Goal: Task Accomplishment & Management: Manage account settings

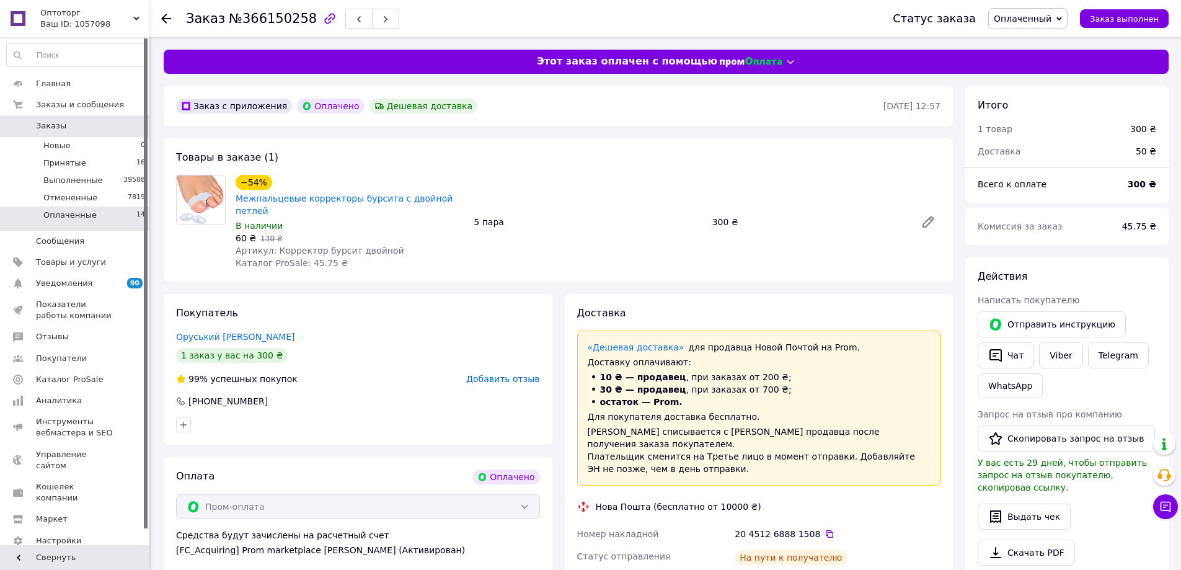
click at [128, 214] on li "Оплаченные 14" at bounding box center [76, 219] width 153 height 24
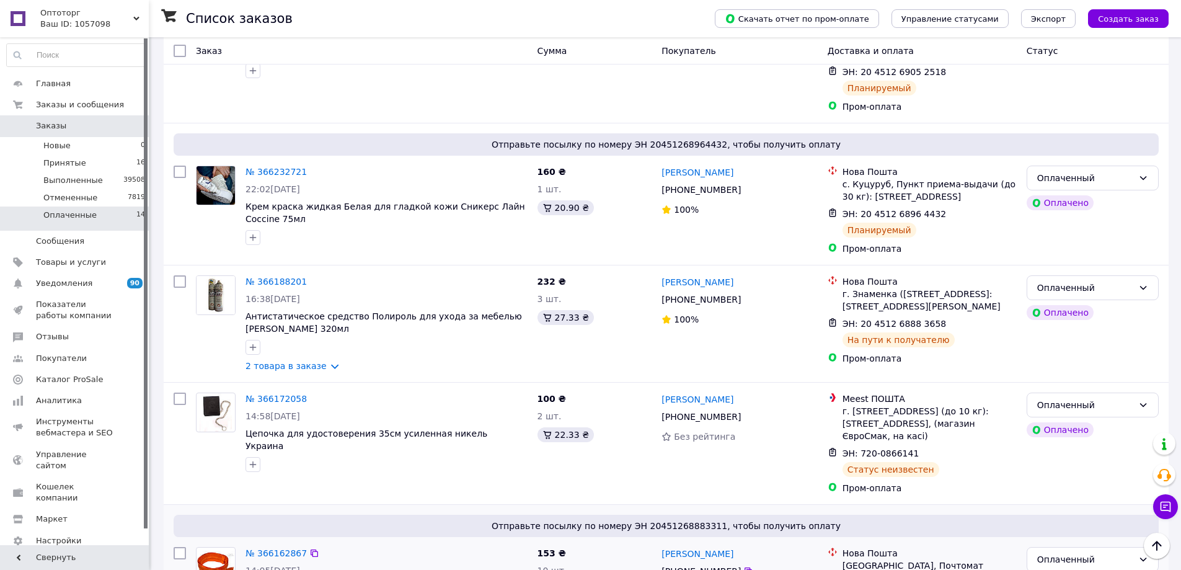
scroll to position [909, 0]
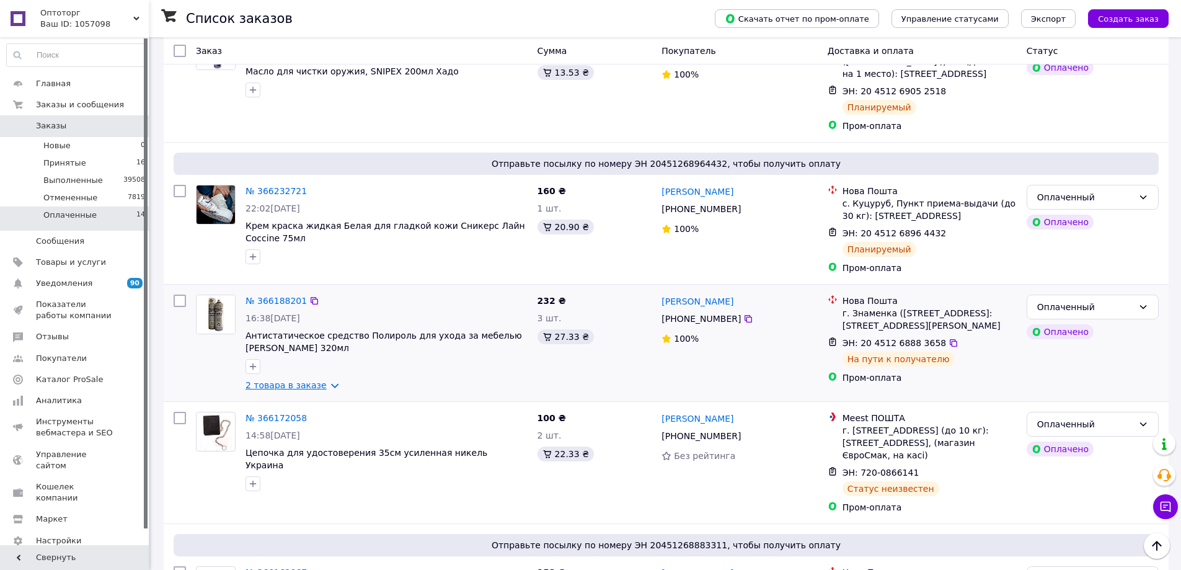
click at [291, 380] on link "2 товара в заказе" at bounding box center [286, 385] width 81 height 10
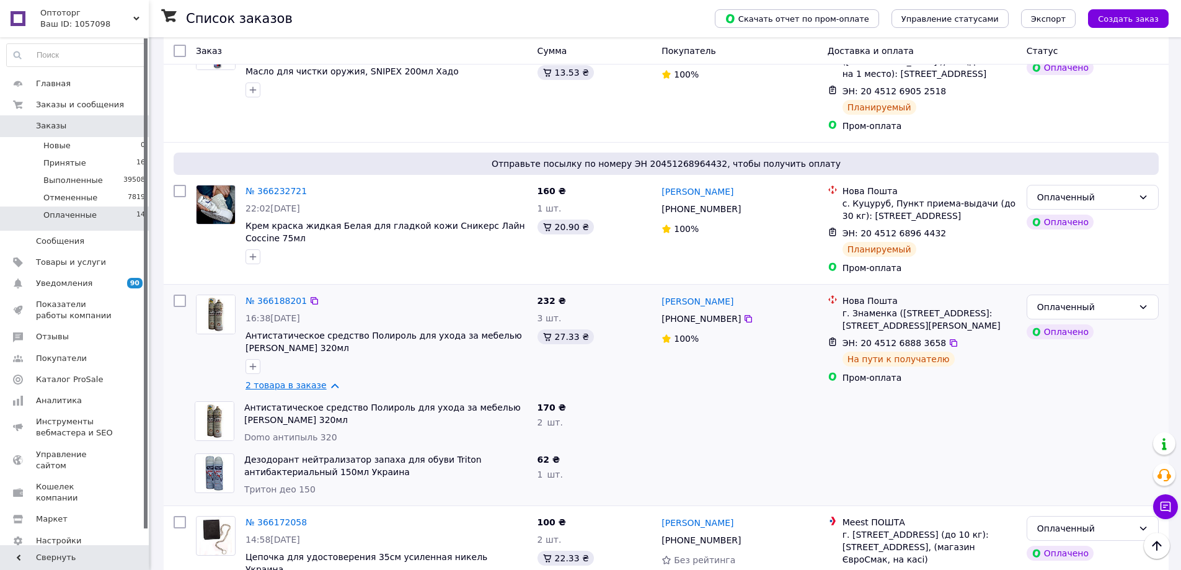
click at [313, 380] on link "2 товара в заказе" at bounding box center [286, 385] width 81 height 10
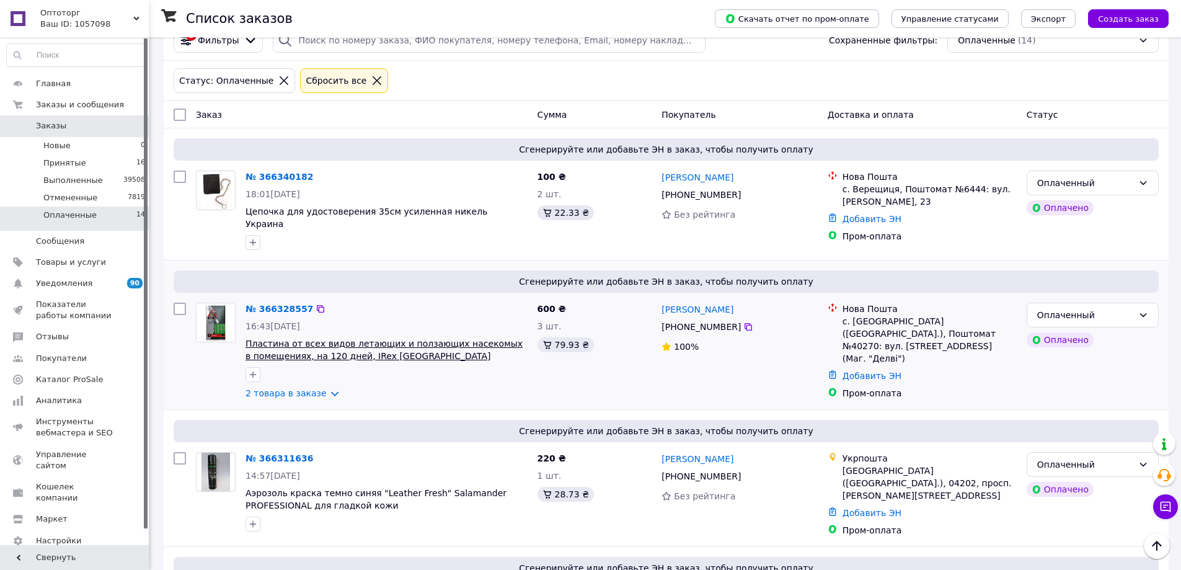
scroll to position [0, 0]
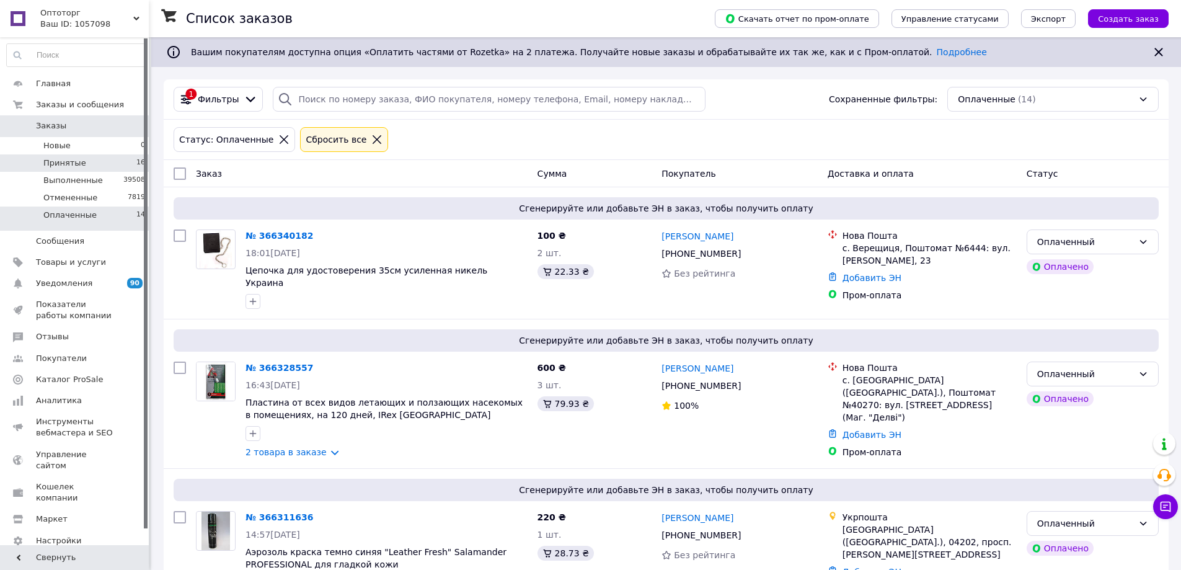
click at [110, 166] on li "Принятые 16" at bounding box center [76, 162] width 153 height 17
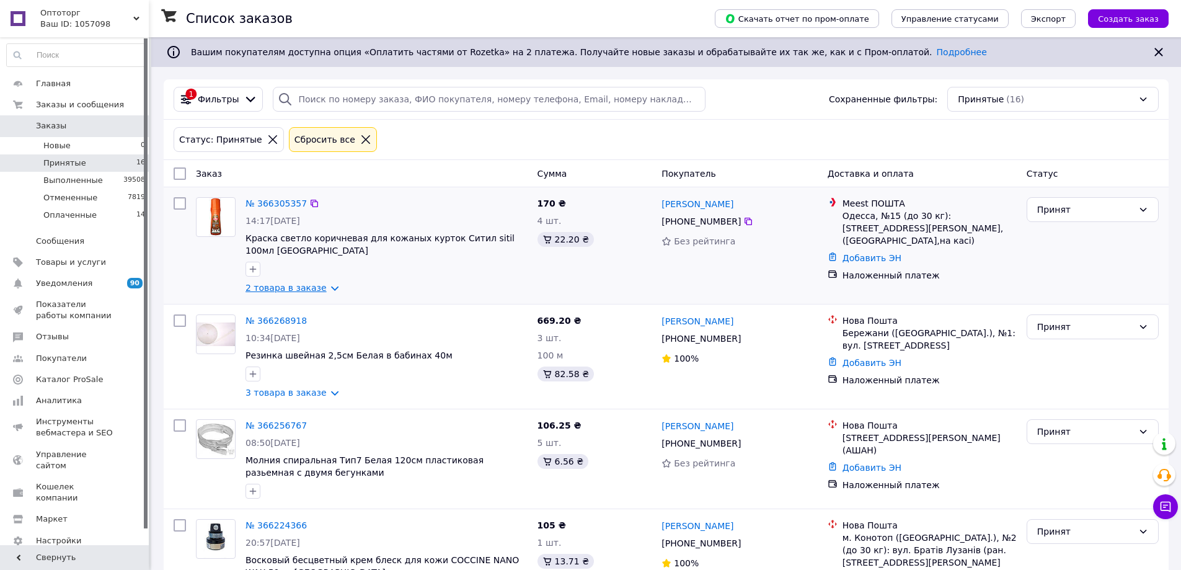
click at [295, 283] on link "2 товара в заказе" at bounding box center [286, 288] width 81 height 10
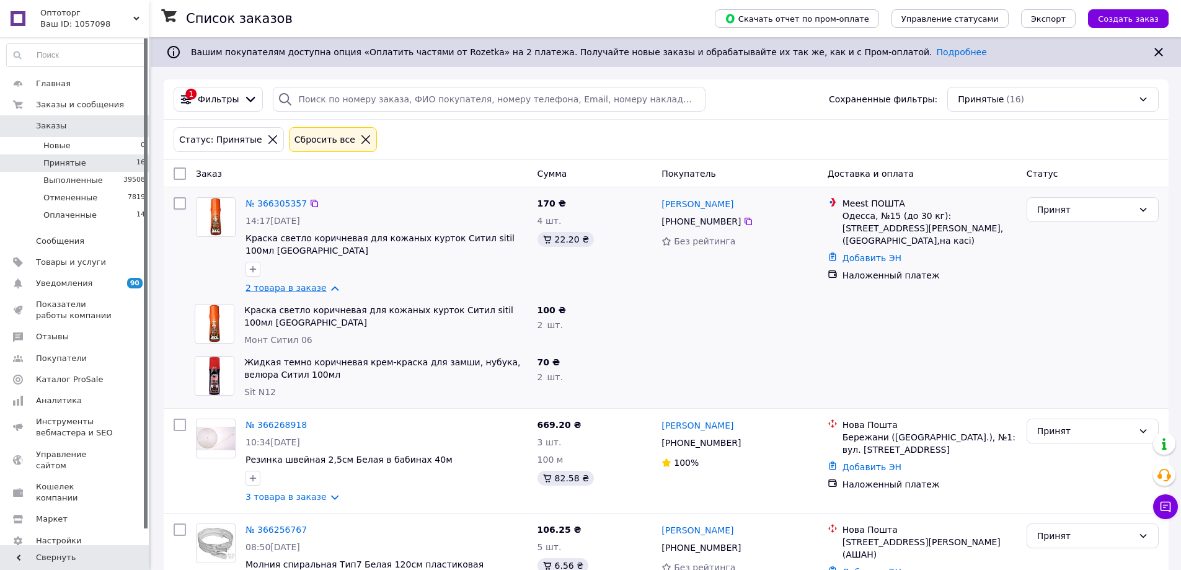
click at [295, 283] on link "2 товара в заказе" at bounding box center [286, 288] width 81 height 10
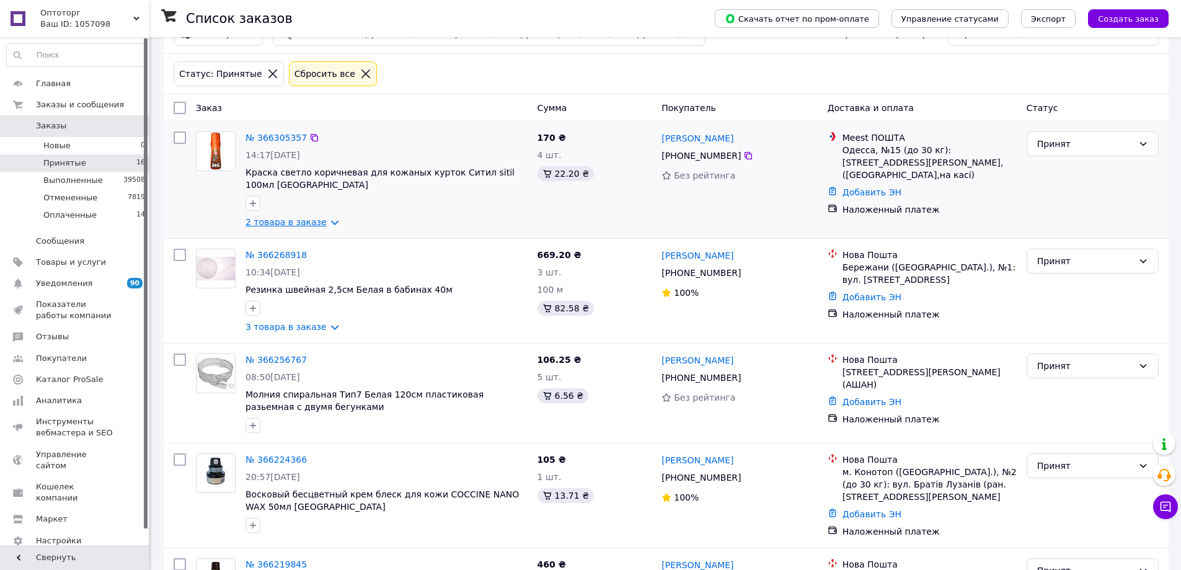
scroll to position [124, 0]
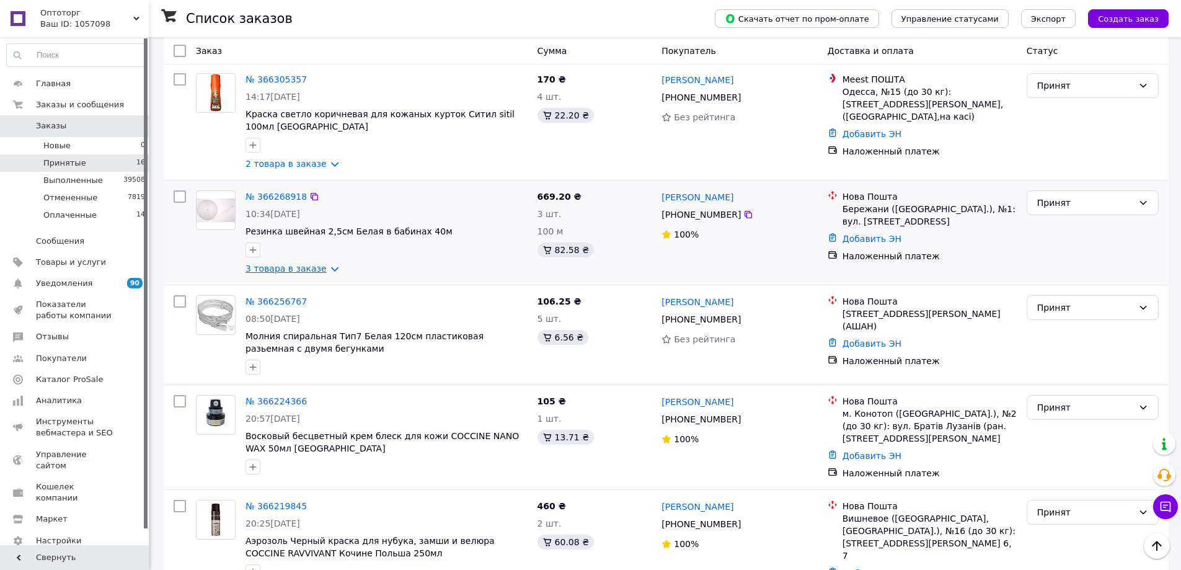
click at [303, 264] on link "3 товара в заказе" at bounding box center [286, 269] width 81 height 10
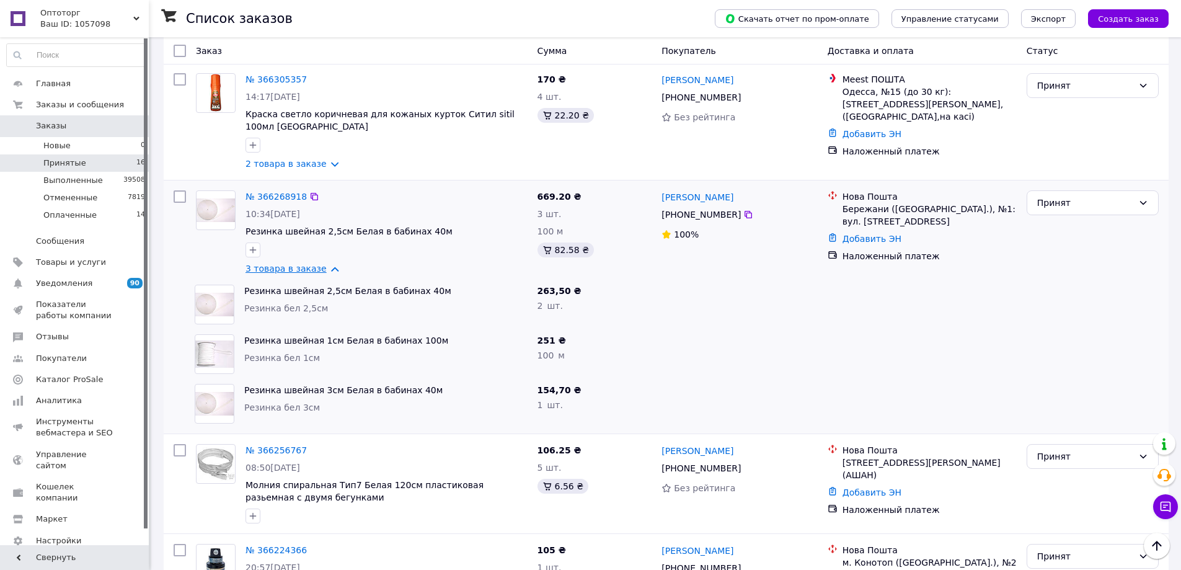
click at [303, 264] on link "3 товара в заказе" at bounding box center [286, 269] width 81 height 10
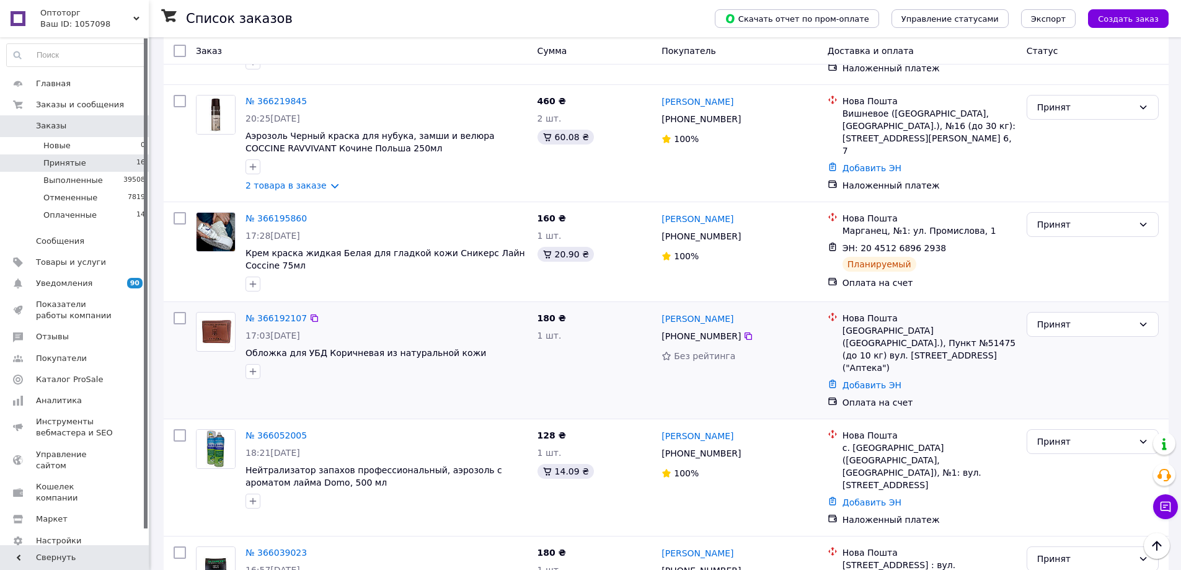
scroll to position [558, 0]
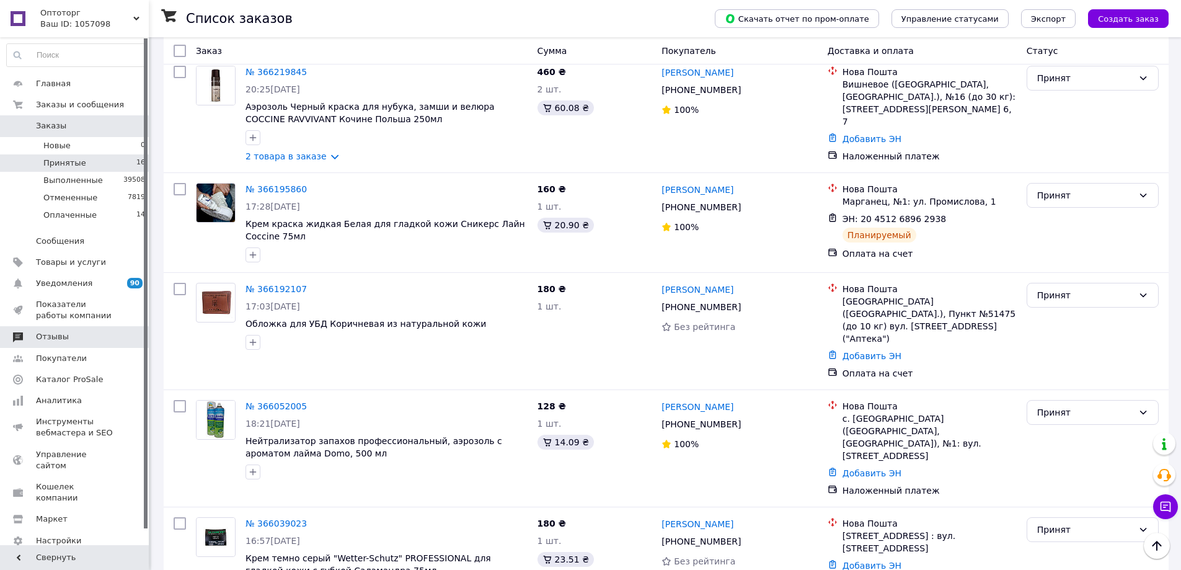
click at [92, 333] on span "Отзывы" at bounding box center [75, 336] width 79 height 11
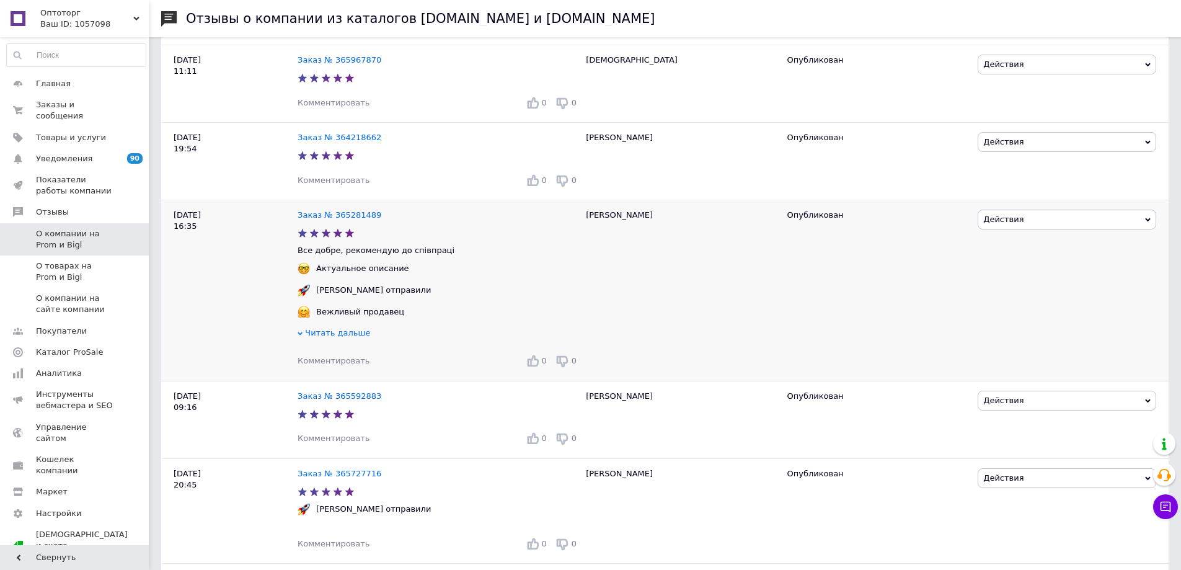
scroll to position [372, 0]
